Goal: Check status: Check status

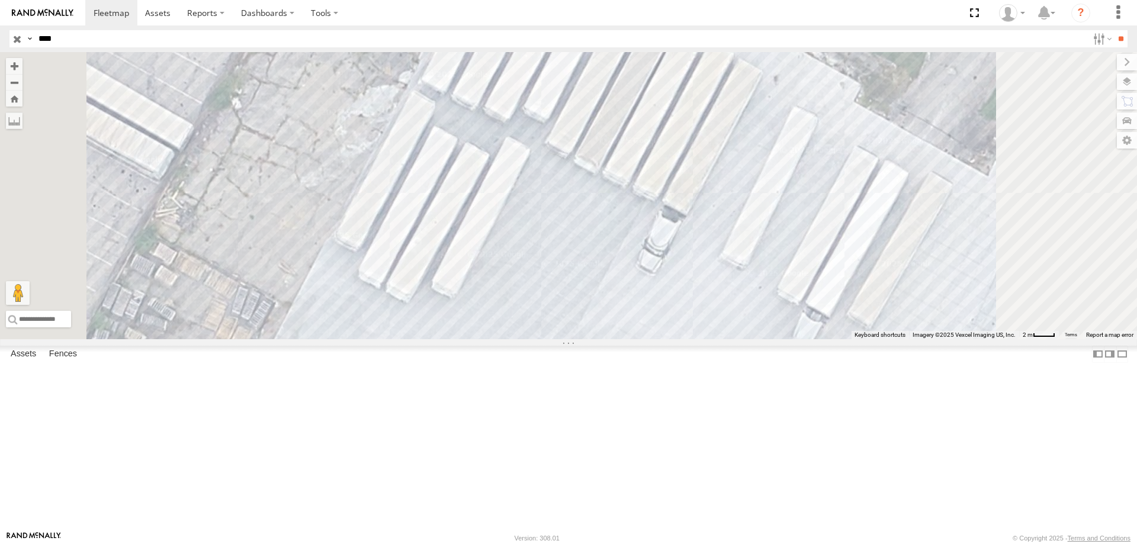
click at [17, 40] on input "button" at bounding box center [16, 38] width 15 height 17
